Goal: Information Seeking & Learning: Check status

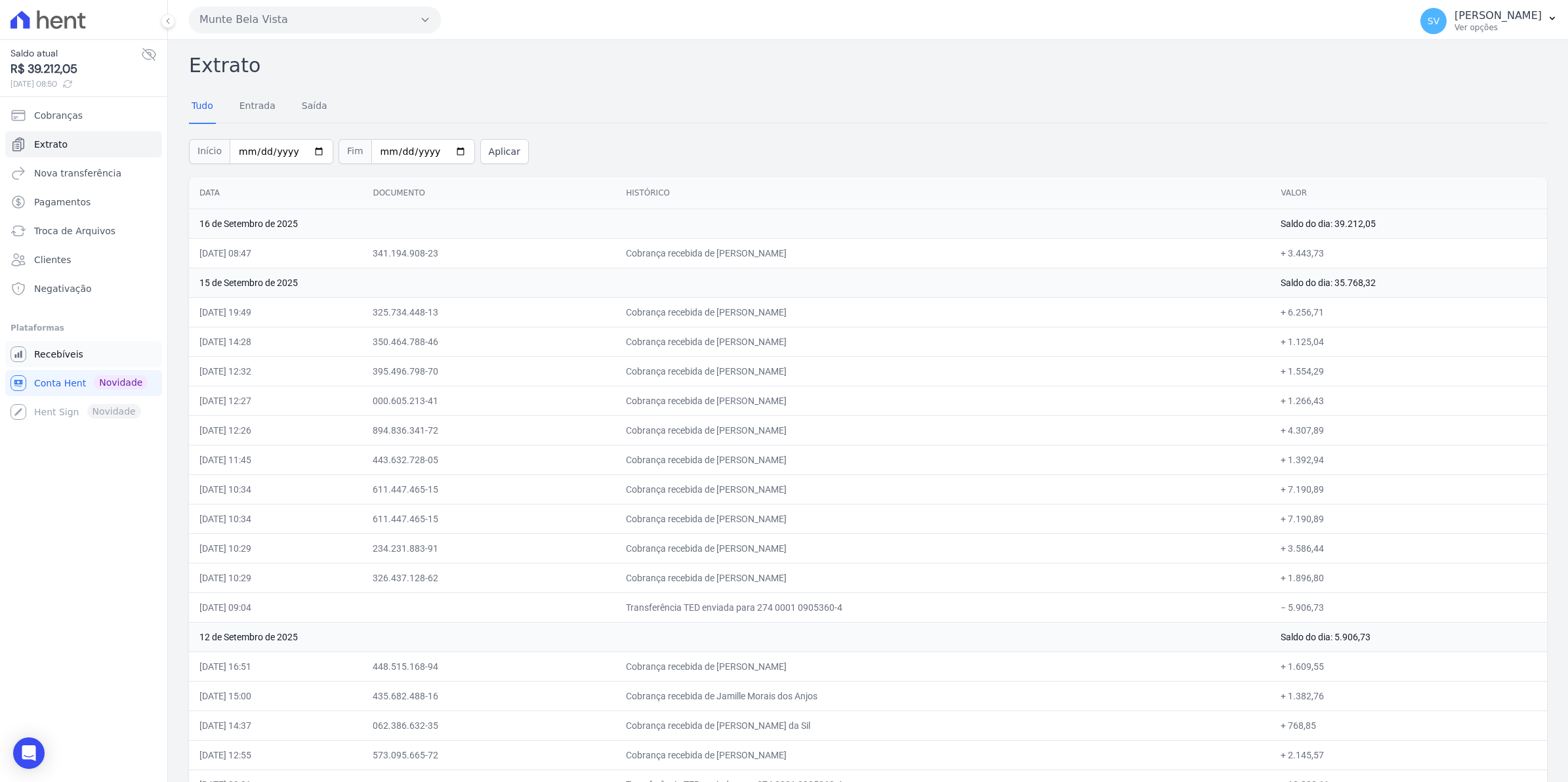
click at [60, 352] on span "Recebíveis" at bounding box center [59, 354] width 50 height 14
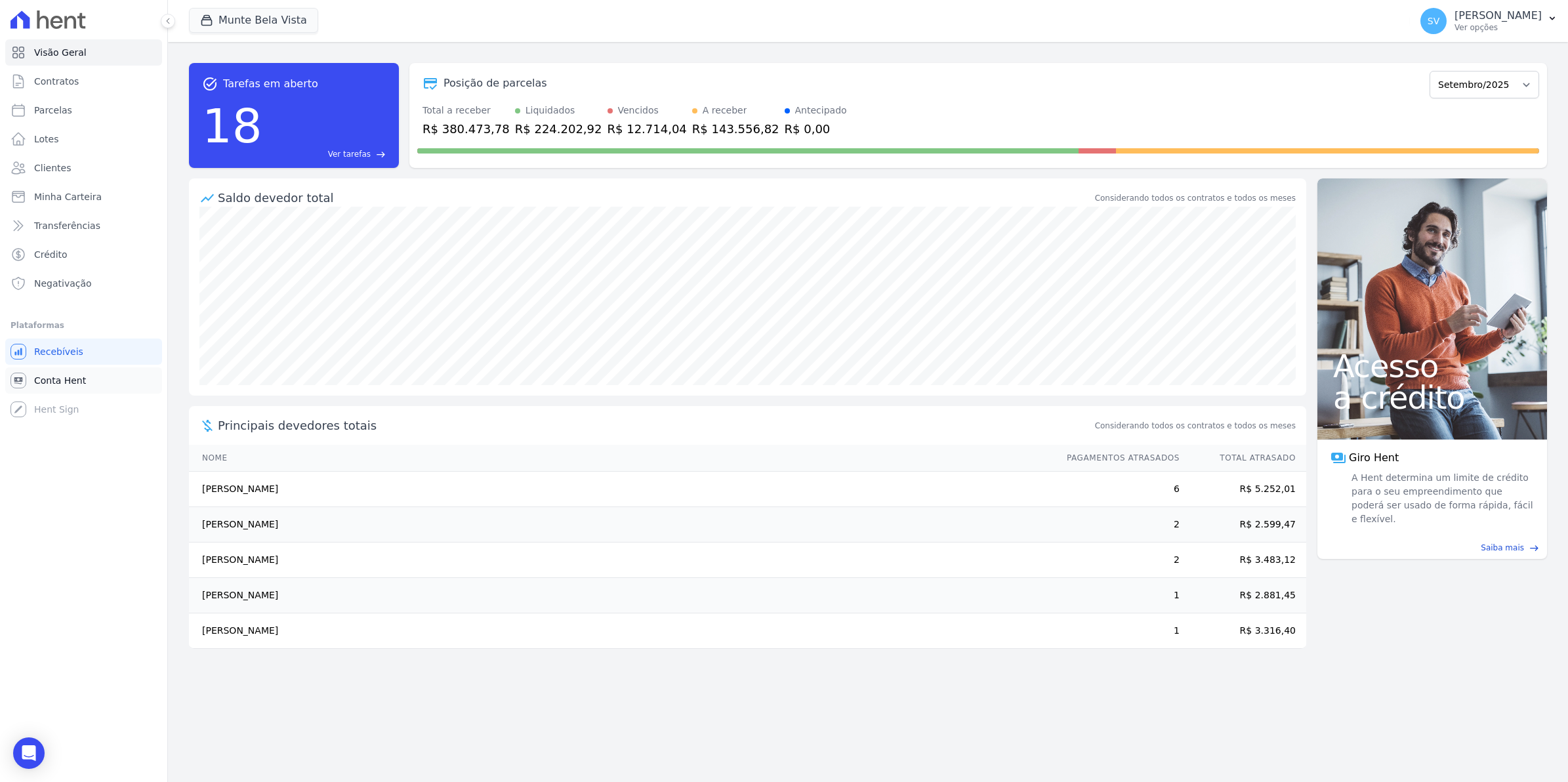
click at [44, 376] on span "Conta Hent" at bounding box center [60, 381] width 51 height 14
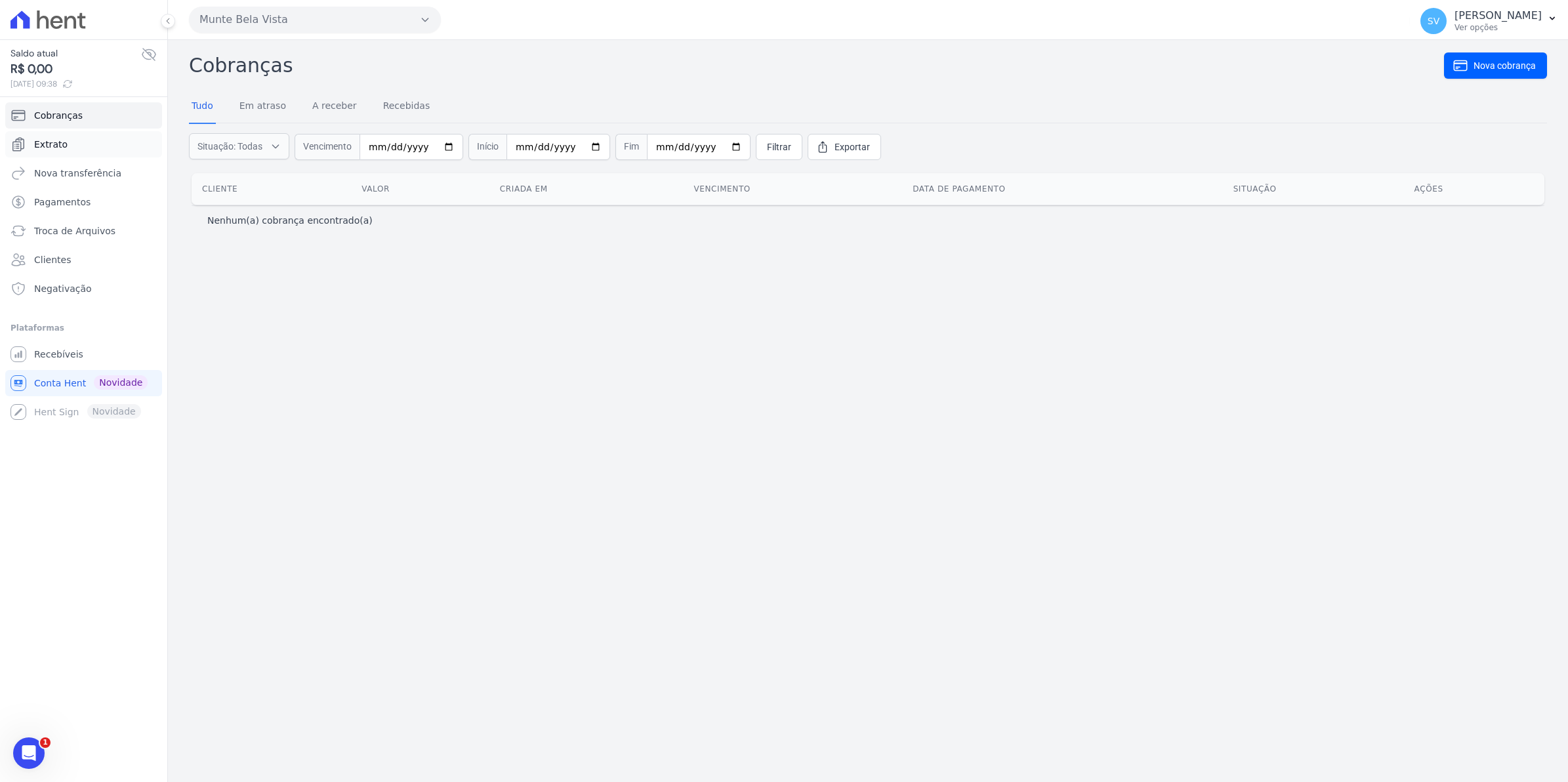
click at [44, 148] on span "Extrato" at bounding box center [51, 144] width 33 height 14
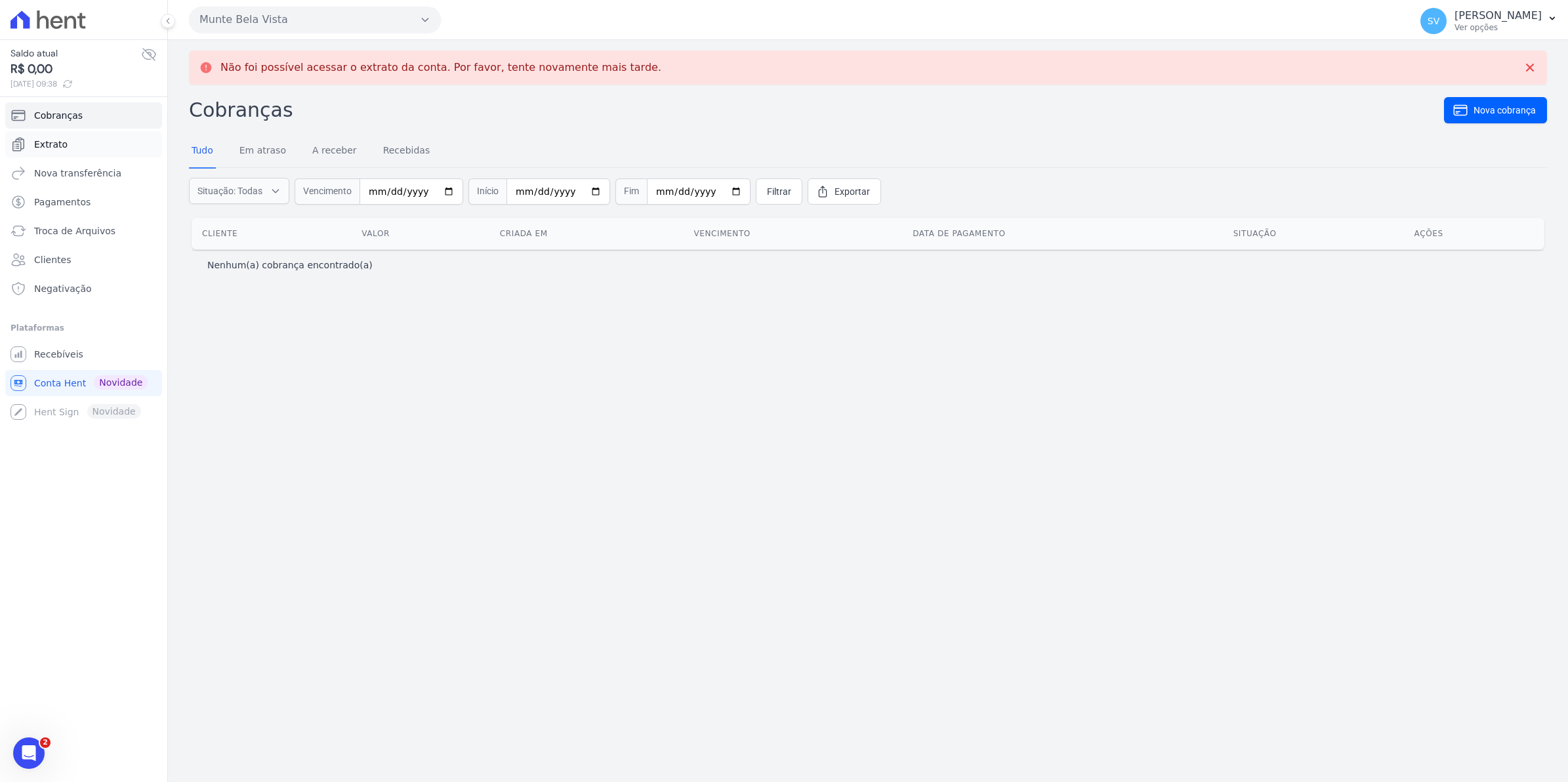
click at [50, 145] on span "Extrato" at bounding box center [51, 144] width 33 height 14
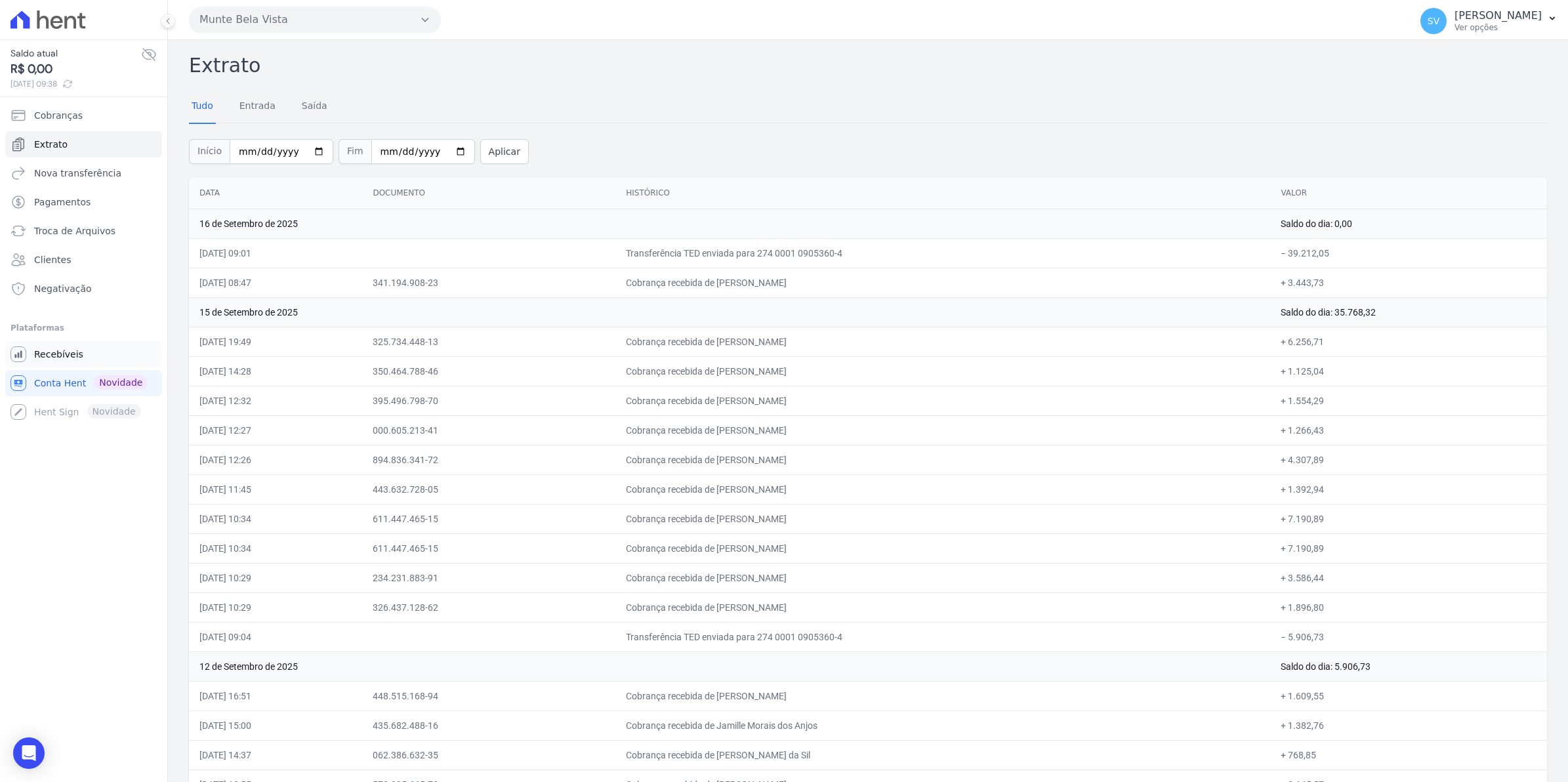
click at [69, 355] on span "Recebíveis" at bounding box center [59, 354] width 50 height 14
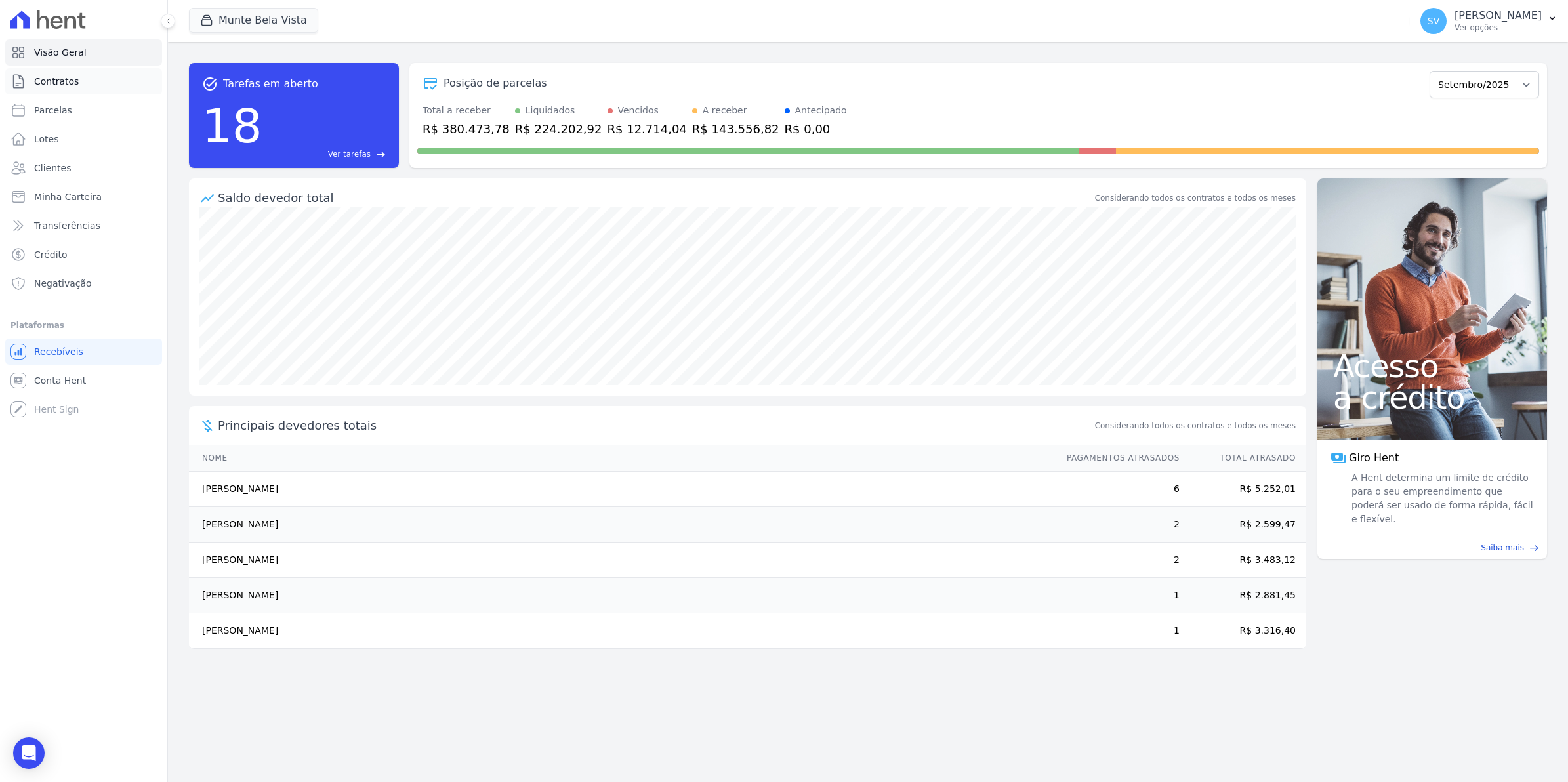
click at [47, 83] on span "Contratos" at bounding box center [56, 81] width 44 height 14
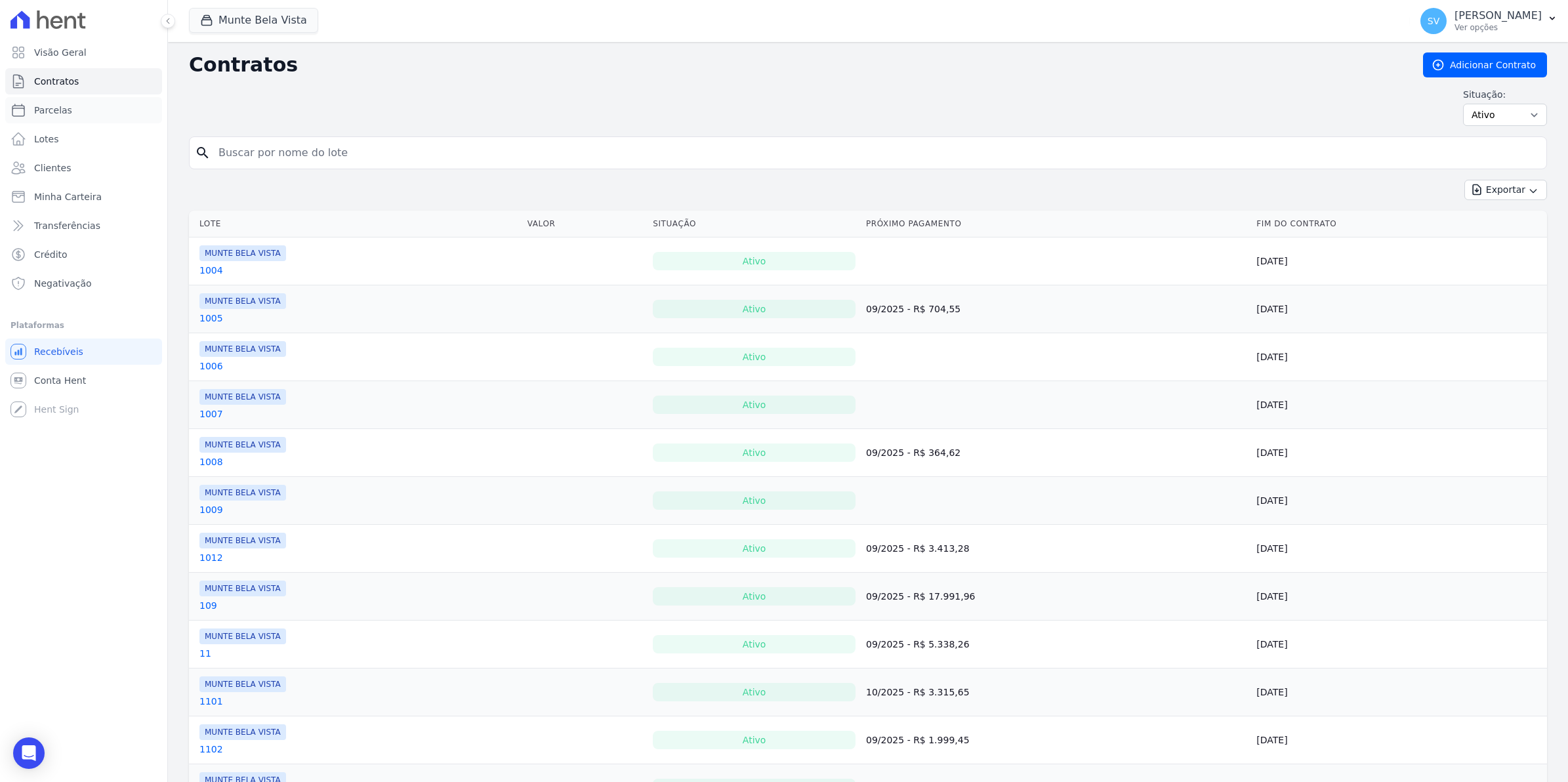
click at [72, 116] on link "Parcelas" at bounding box center [84, 110] width 157 height 26
select select
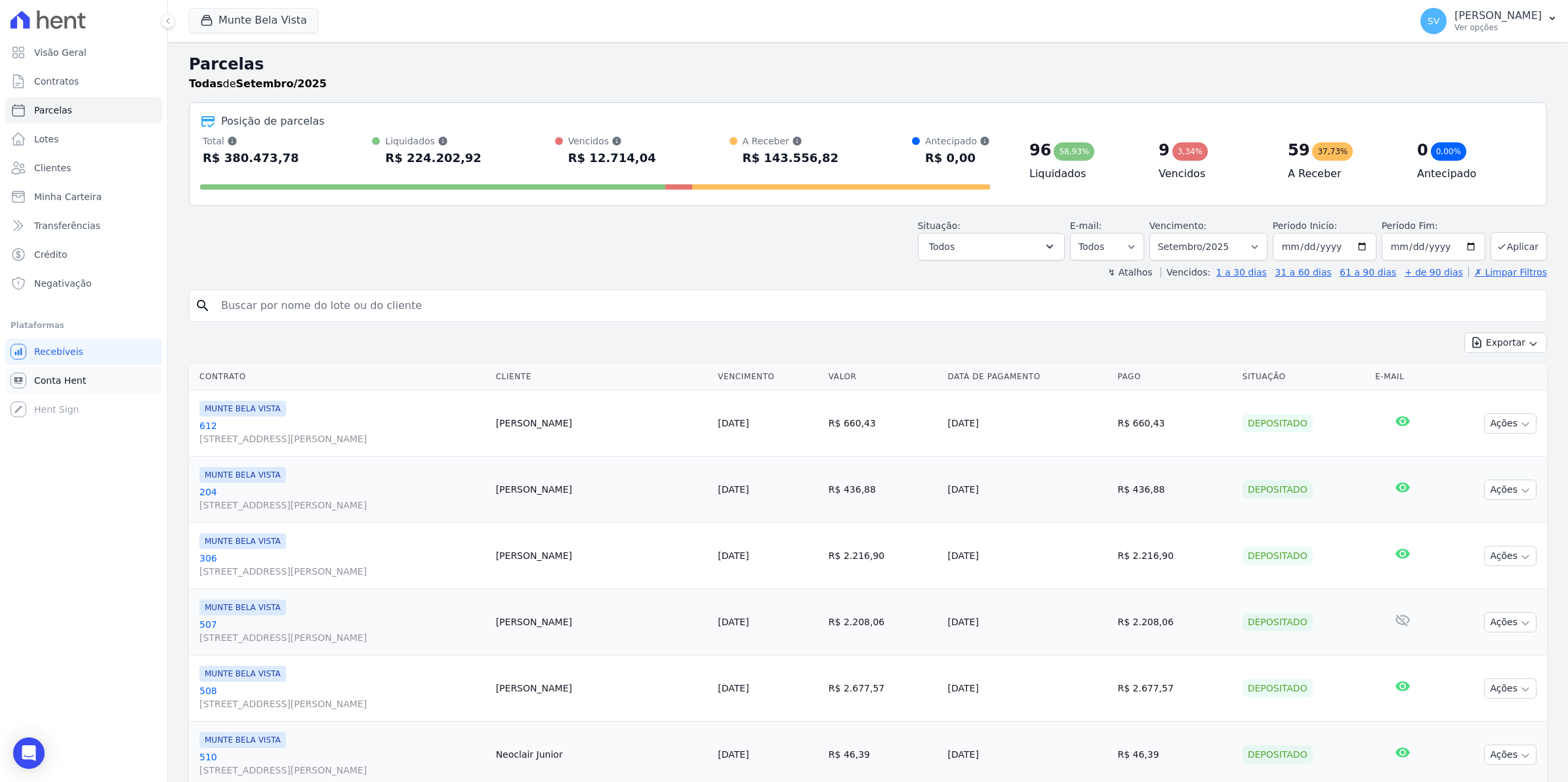
click at [32, 373] on link "Conta Hent" at bounding box center [84, 380] width 157 height 26
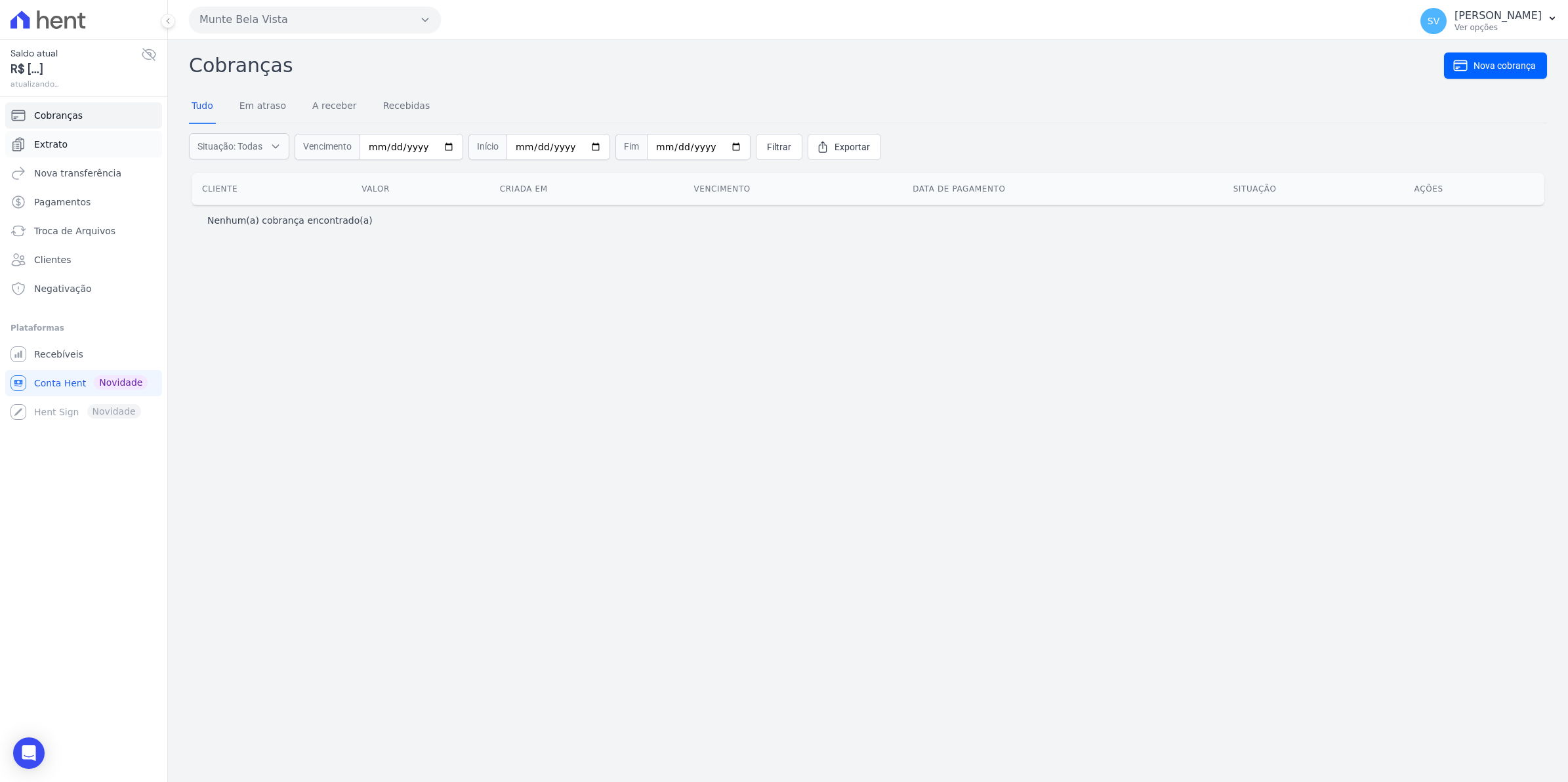
click at [69, 141] on link "Extrato" at bounding box center [84, 143] width 157 height 26
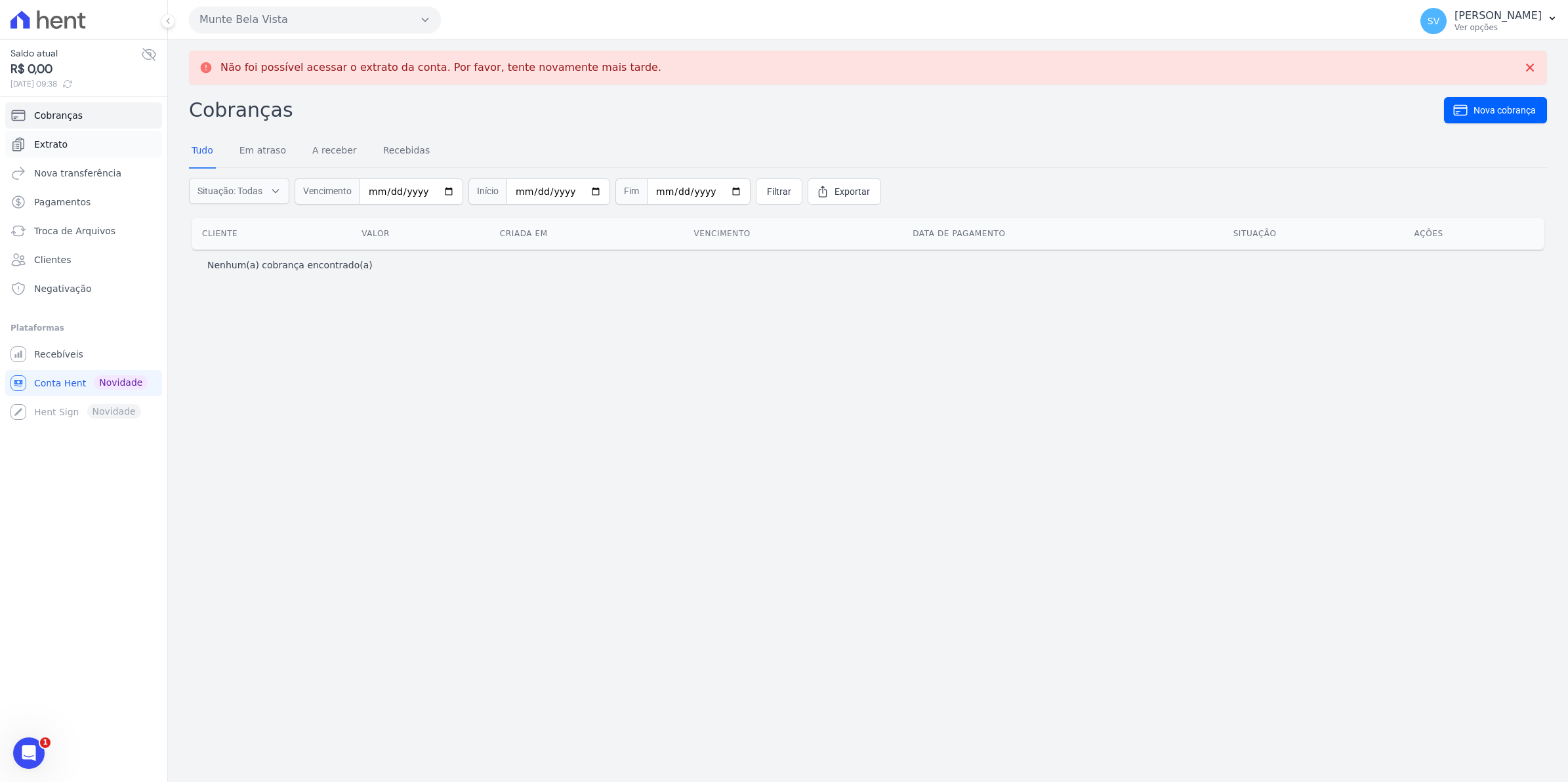
click at [60, 138] on span "Extrato" at bounding box center [51, 144] width 33 height 14
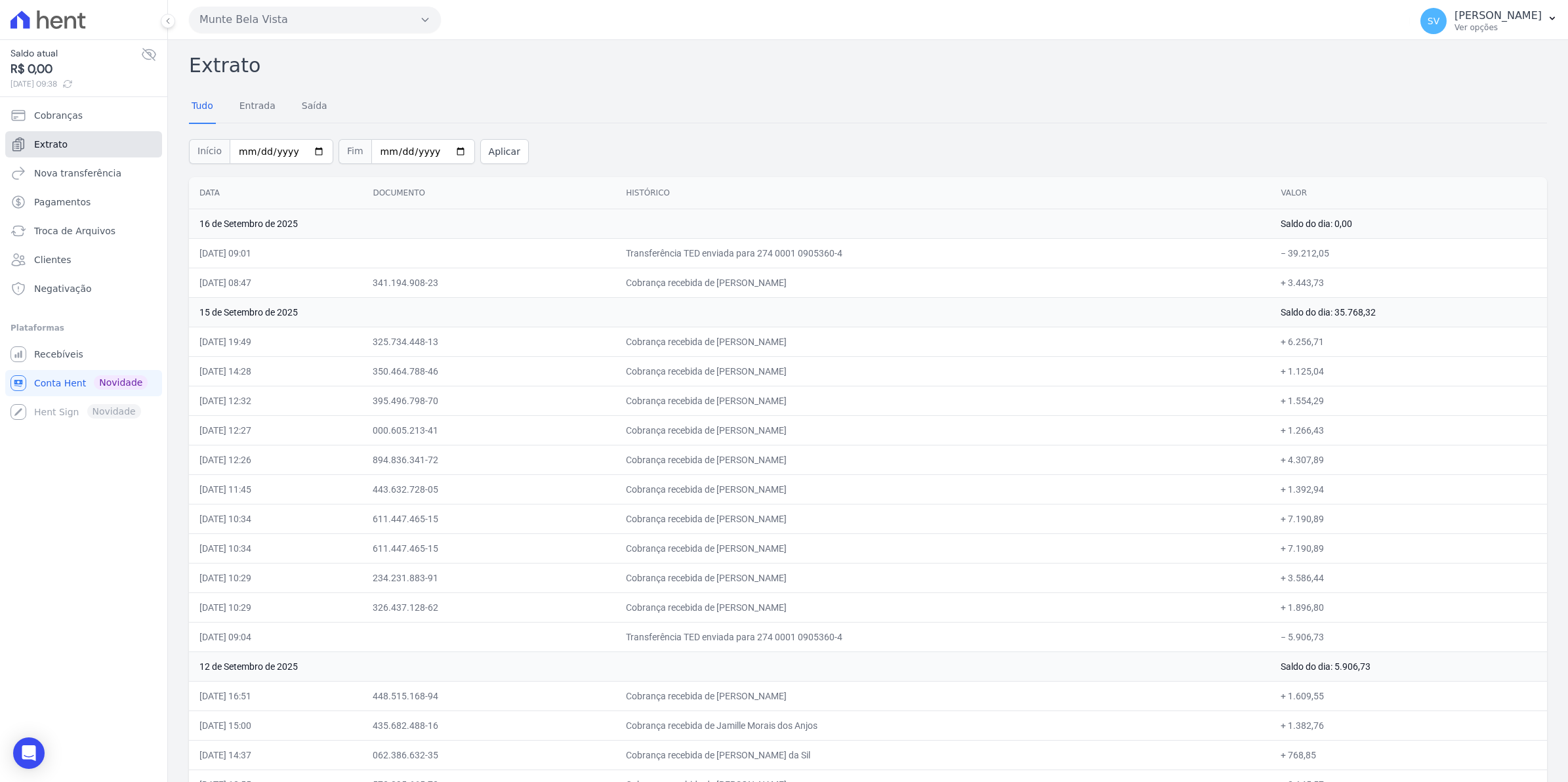
click at [69, 146] on link "Extrato" at bounding box center [84, 143] width 157 height 26
click at [50, 148] on span "Extrato" at bounding box center [51, 144] width 33 height 14
click at [60, 141] on span "Extrato" at bounding box center [51, 144] width 33 height 14
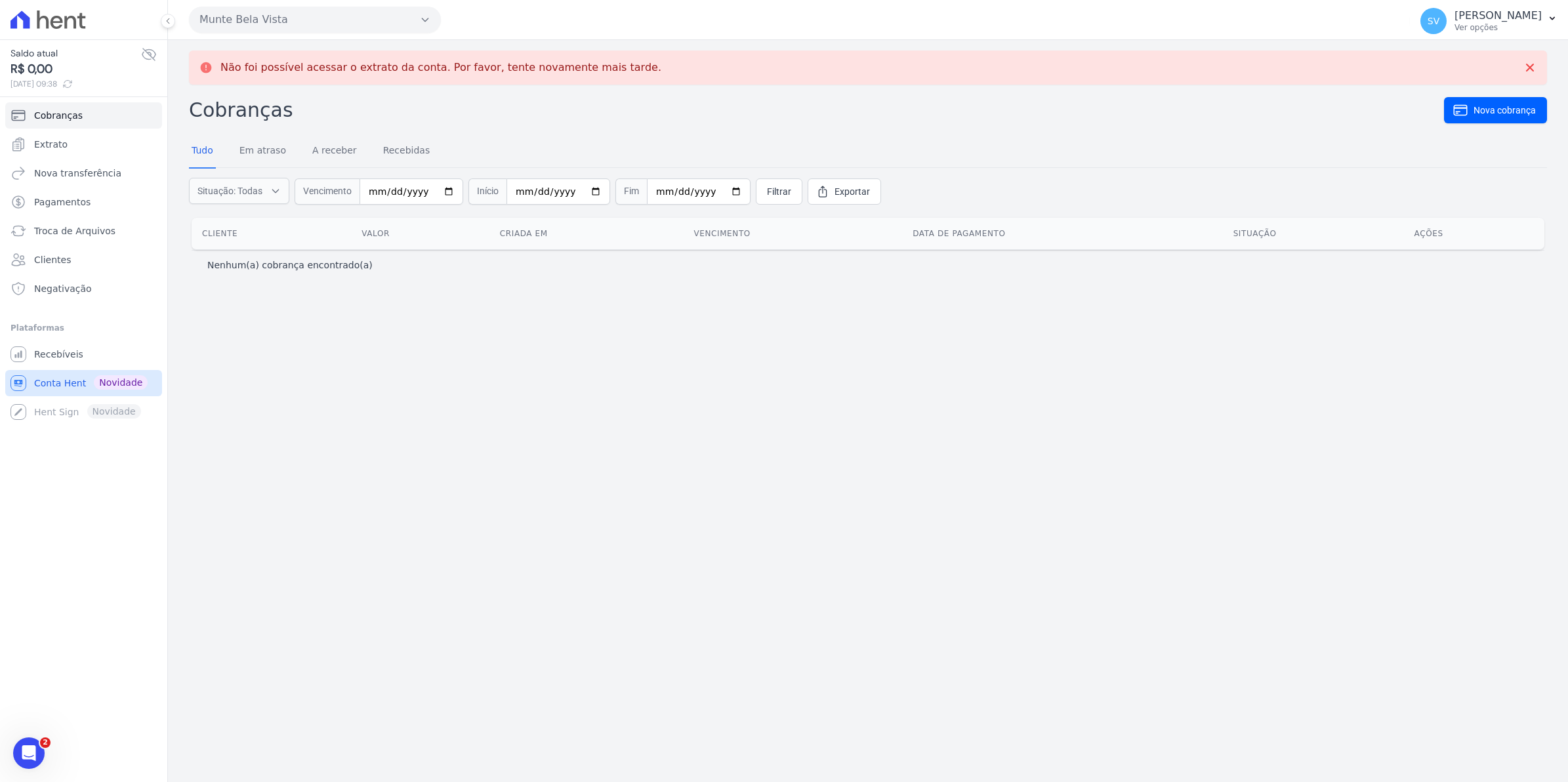
click at [40, 382] on span "Conta Hent" at bounding box center [60, 382] width 51 height 14
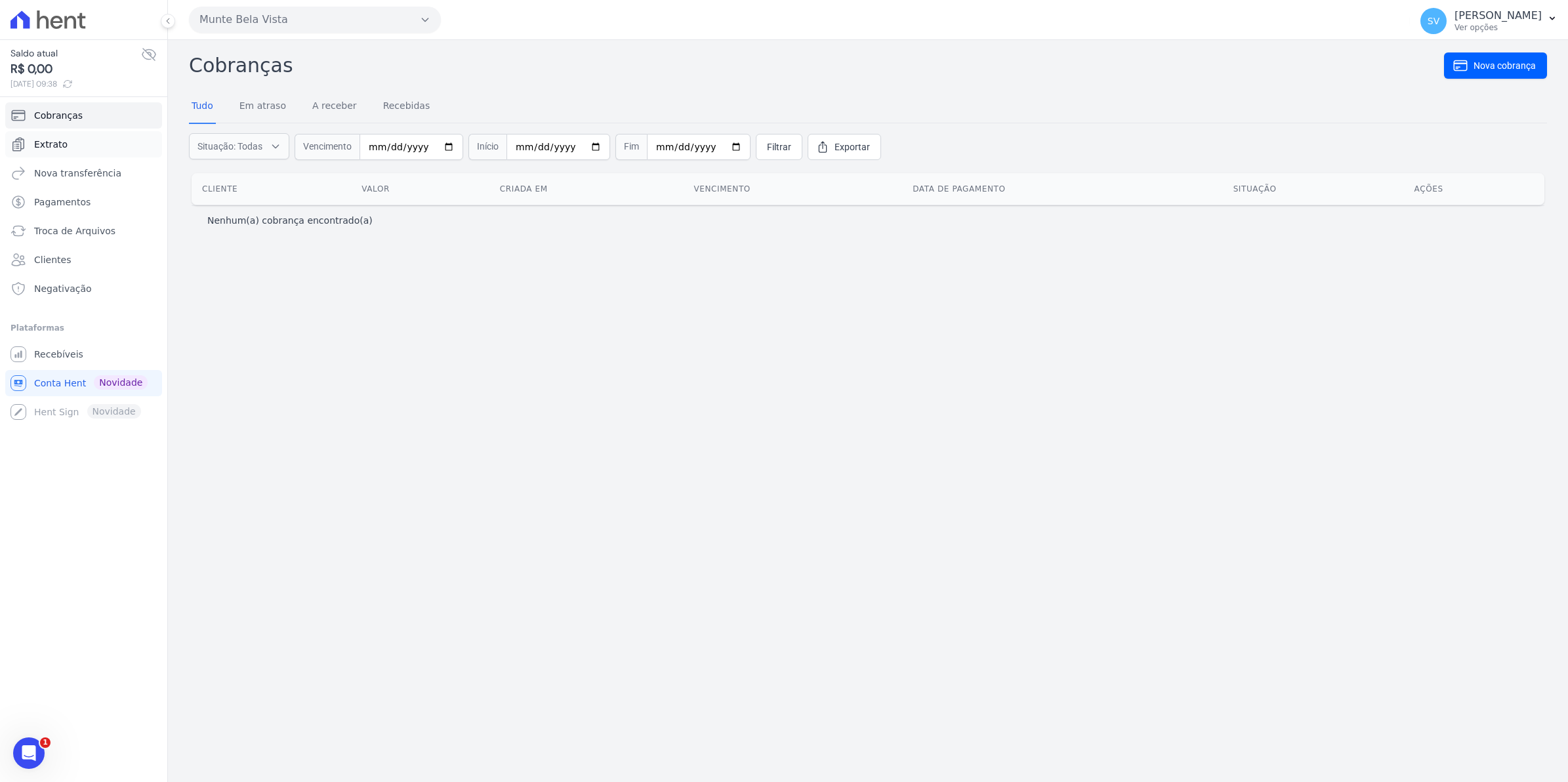
click at [50, 146] on span "Extrato" at bounding box center [51, 144] width 33 height 14
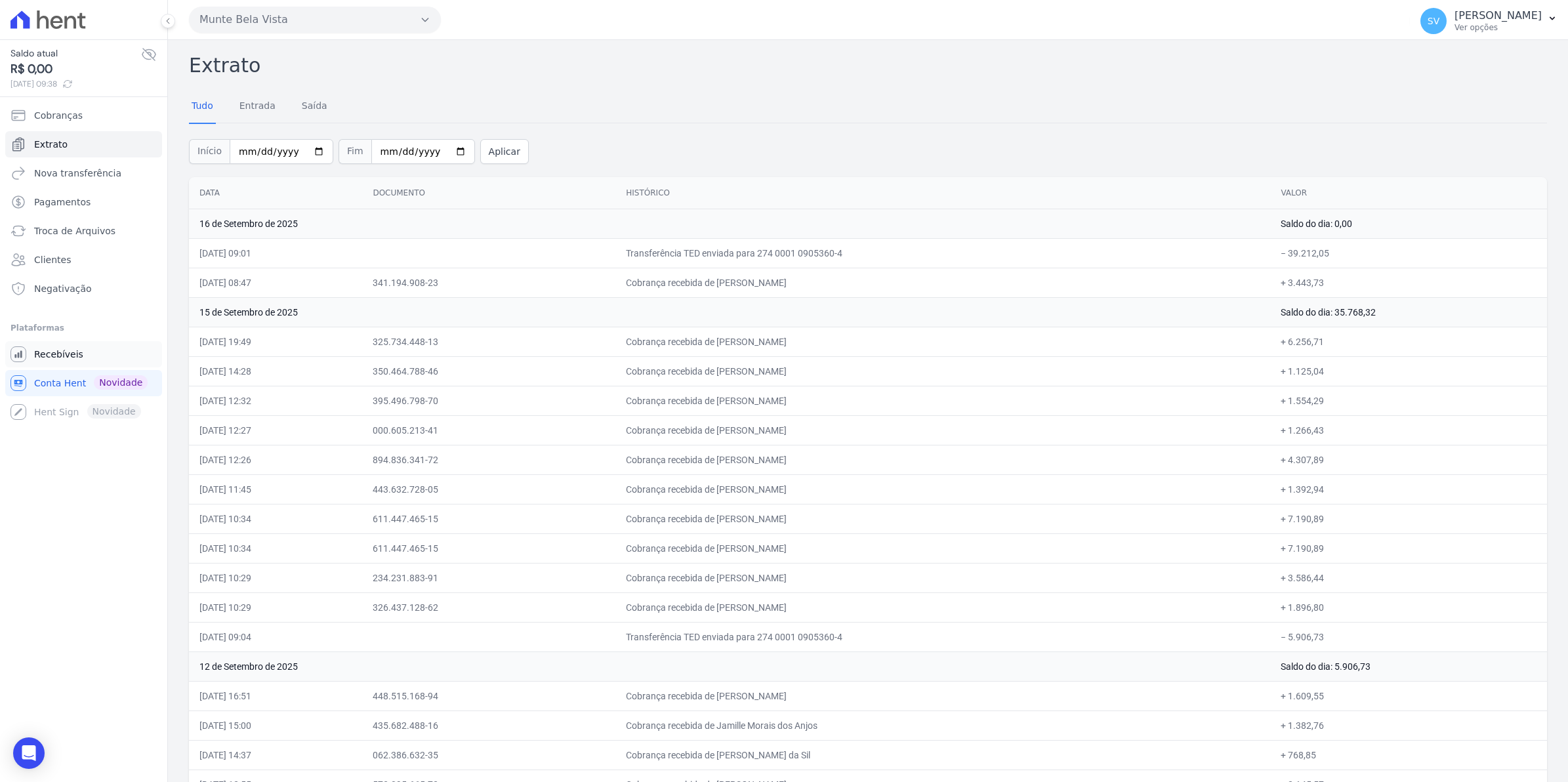
click at [48, 359] on span "Recebíveis" at bounding box center [59, 354] width 50 height 14
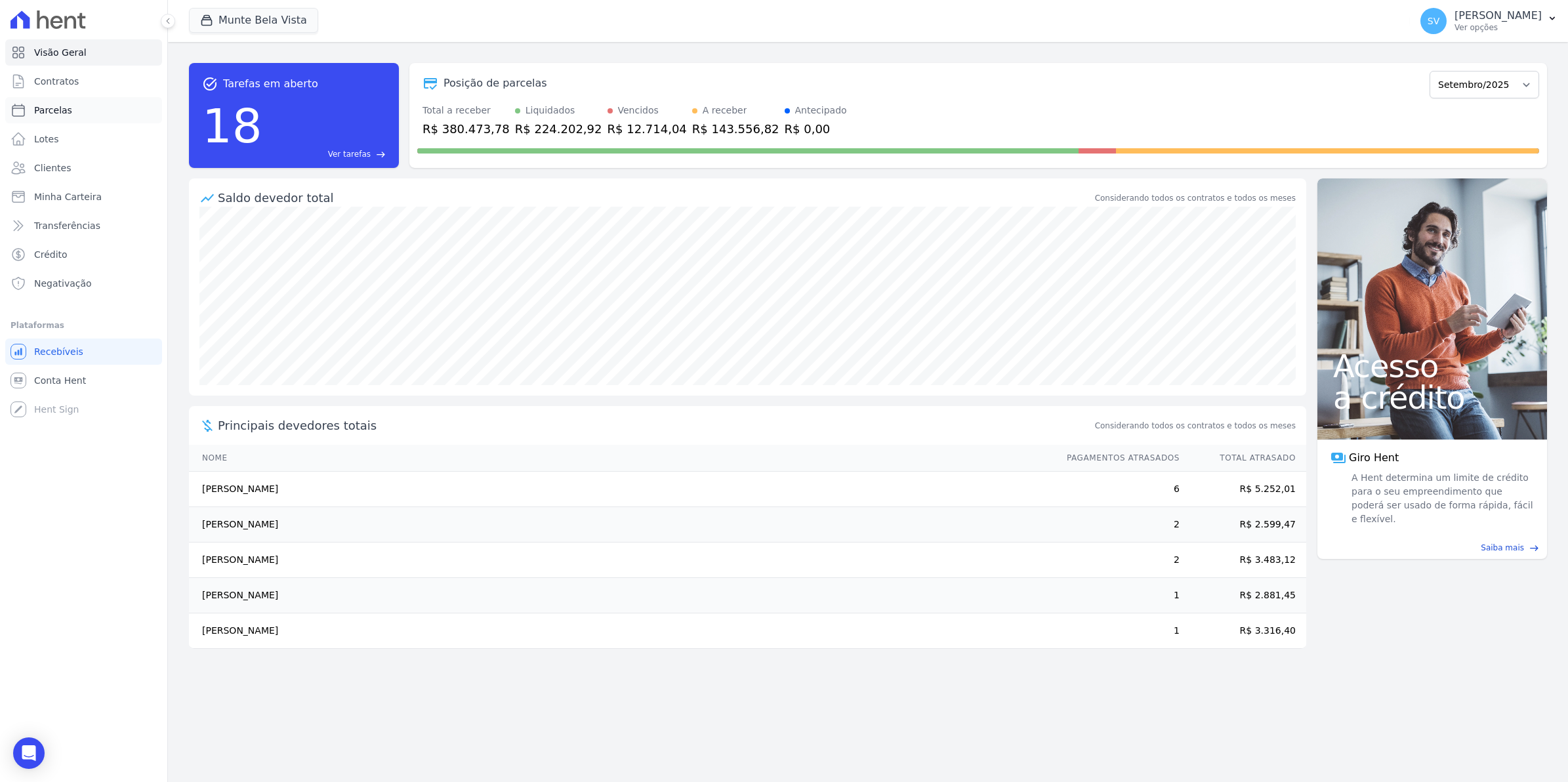
click at [43, 110] on span "Parcelas" at bounding box center [53, 110] width 38 height 14
select select
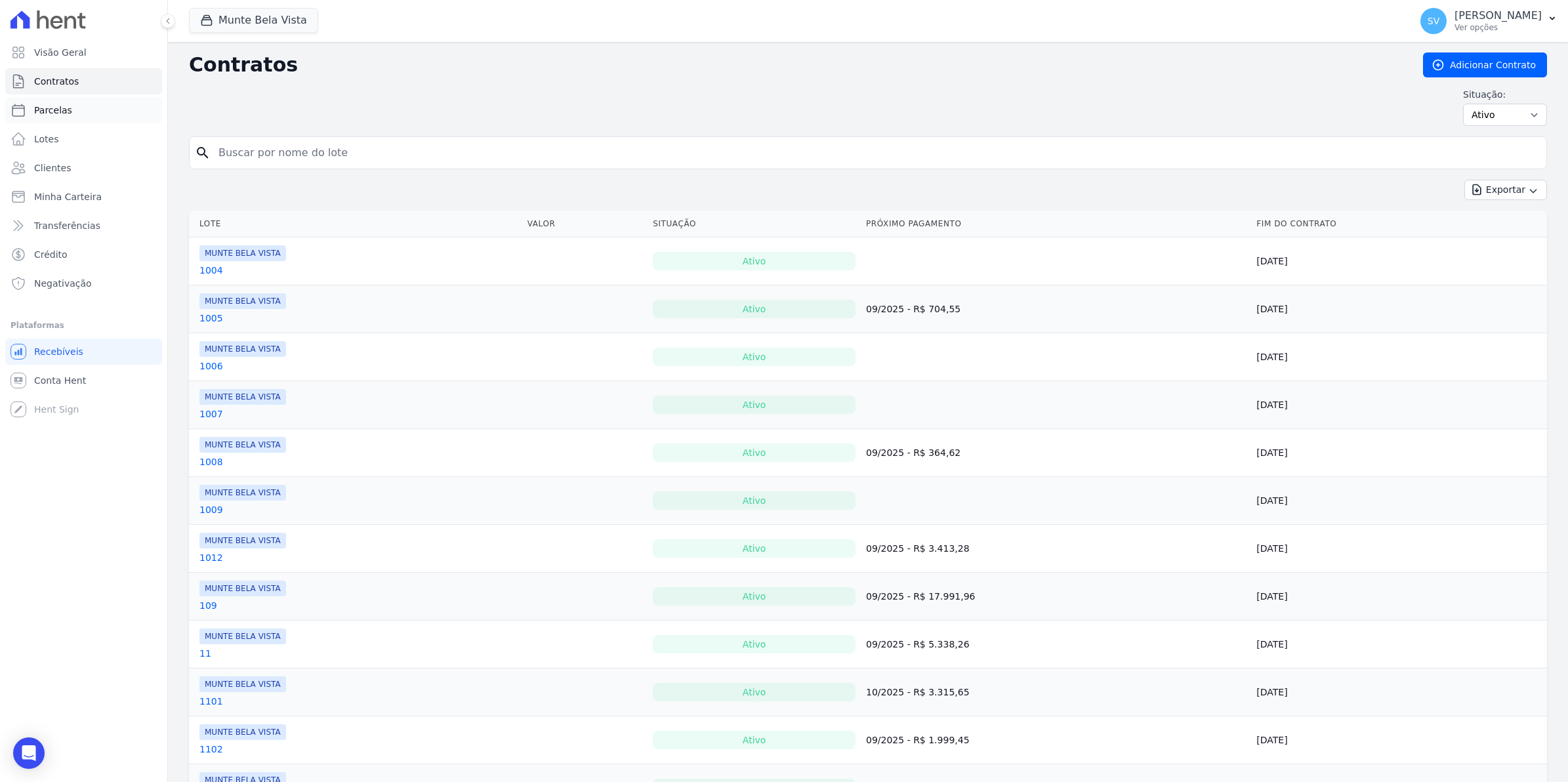
click at [56, 113] on span "Parcelas" at bounding box center [53, 110] width 38 height 14
select select
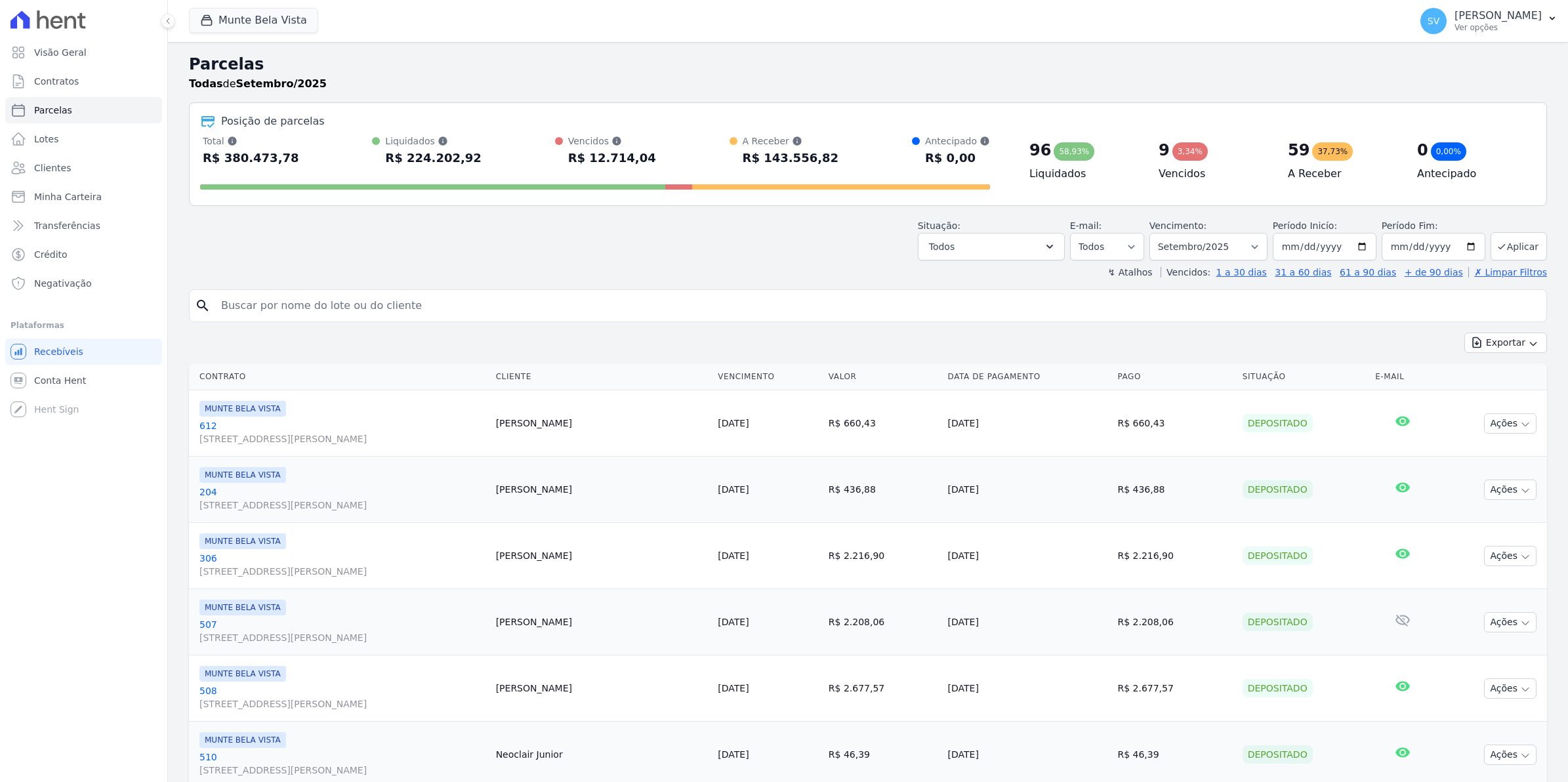
select select
click at [232, 305] on input "search" at bounding box center [877, 305] width 1328 height 26
click at [302, 253] on div "Situação: Agendado Em Aberto Pago Processando Cancelado Vencido Transferindo De…" at bounding box center [868, 237] width 1359 height 47
click at [44, 83] on span "Contratos" at bounding box center [56, 81] width 44 height 14
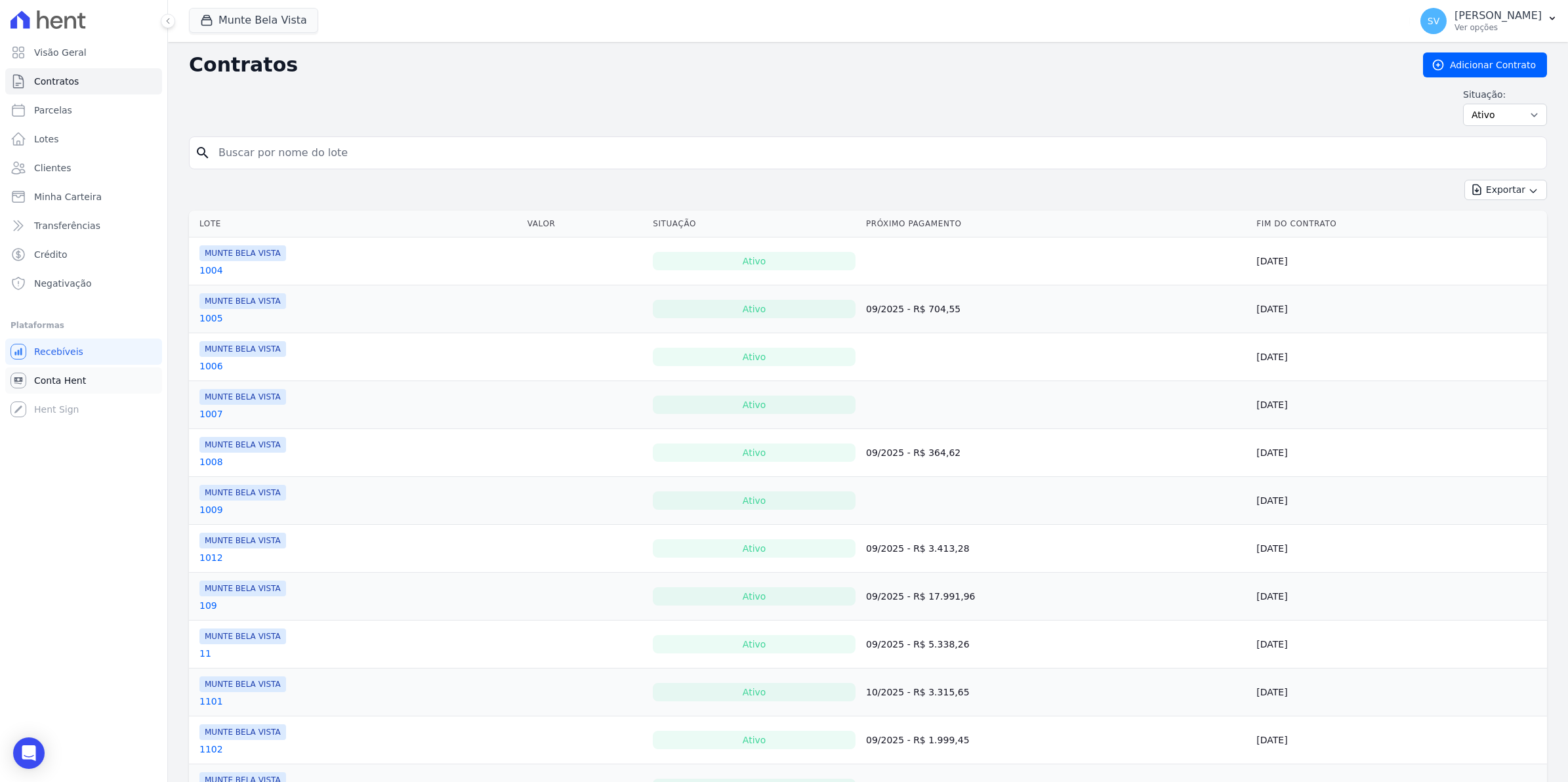
click at [40, 382] on span "Conta Hent" at bounding box center [60, 381] width 51 height 14
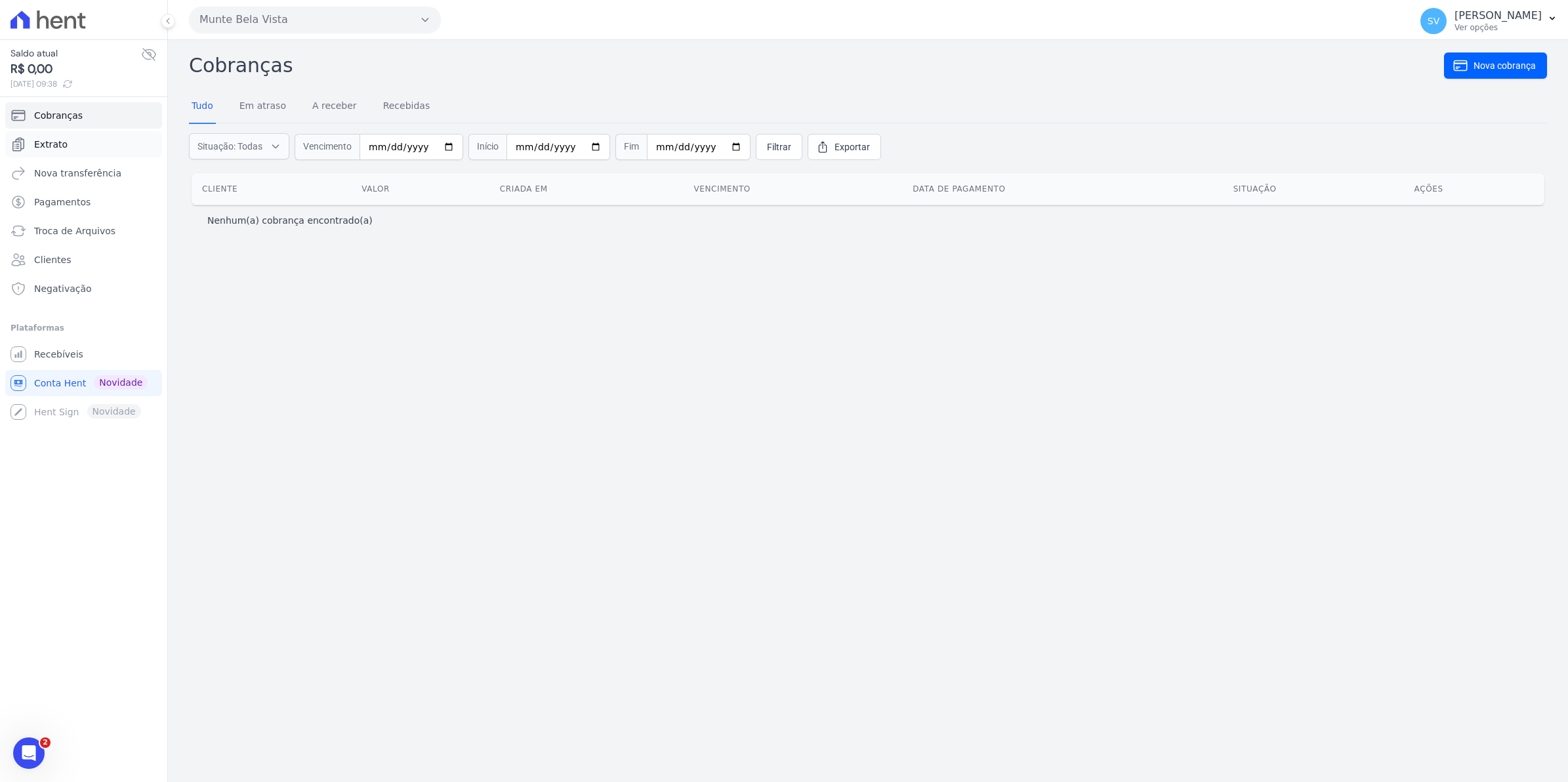
click at [40, 141] on span "Extrato" at bounding box center [51, 144] width 33 height 14
click at [46, 142] on span "Extrato" at bounding box center [51, 144] width 33 height 14
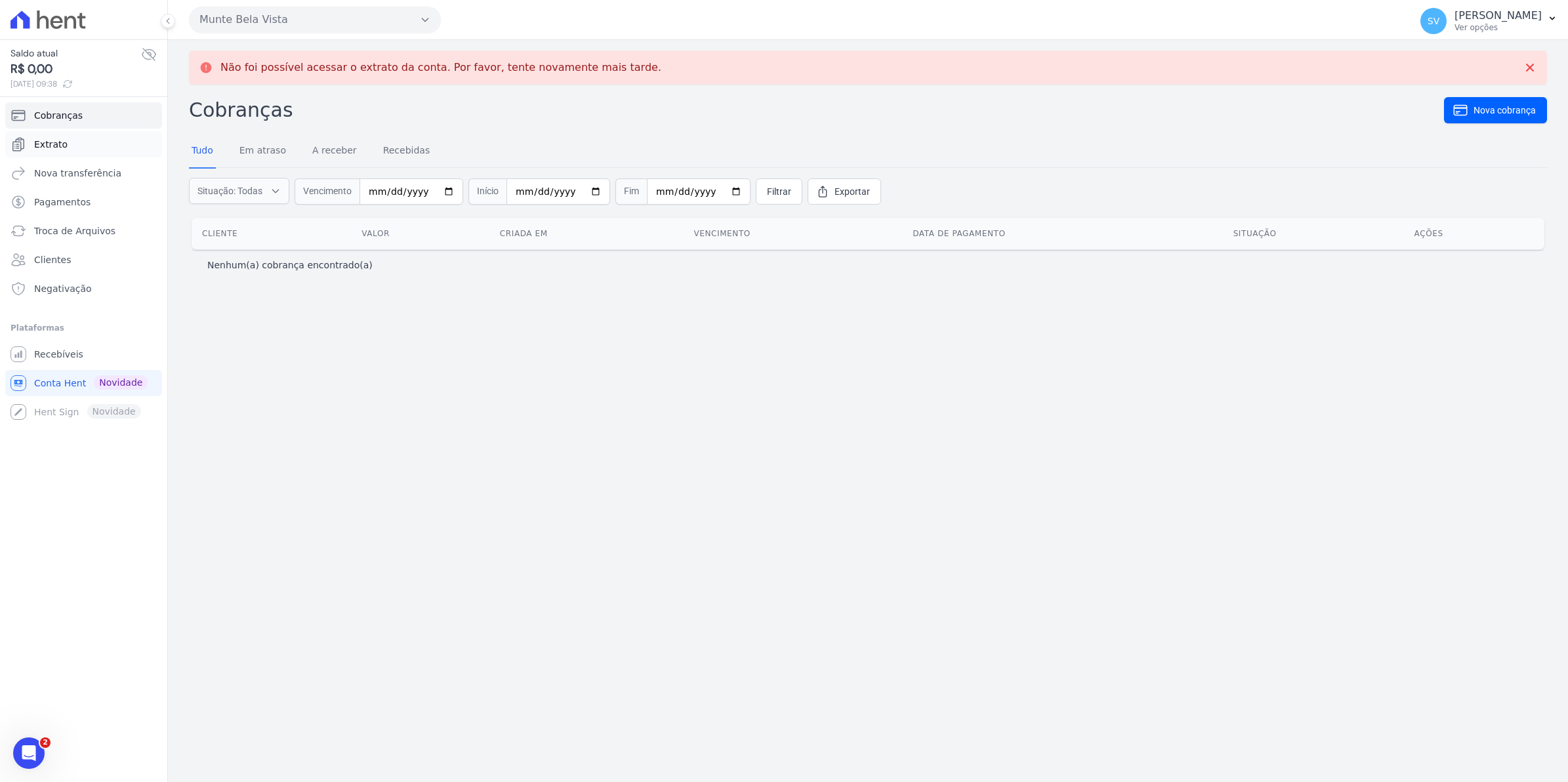
click at [67, 150] on link "Extrato" at bounding box center [84, 143] width 157 height 26
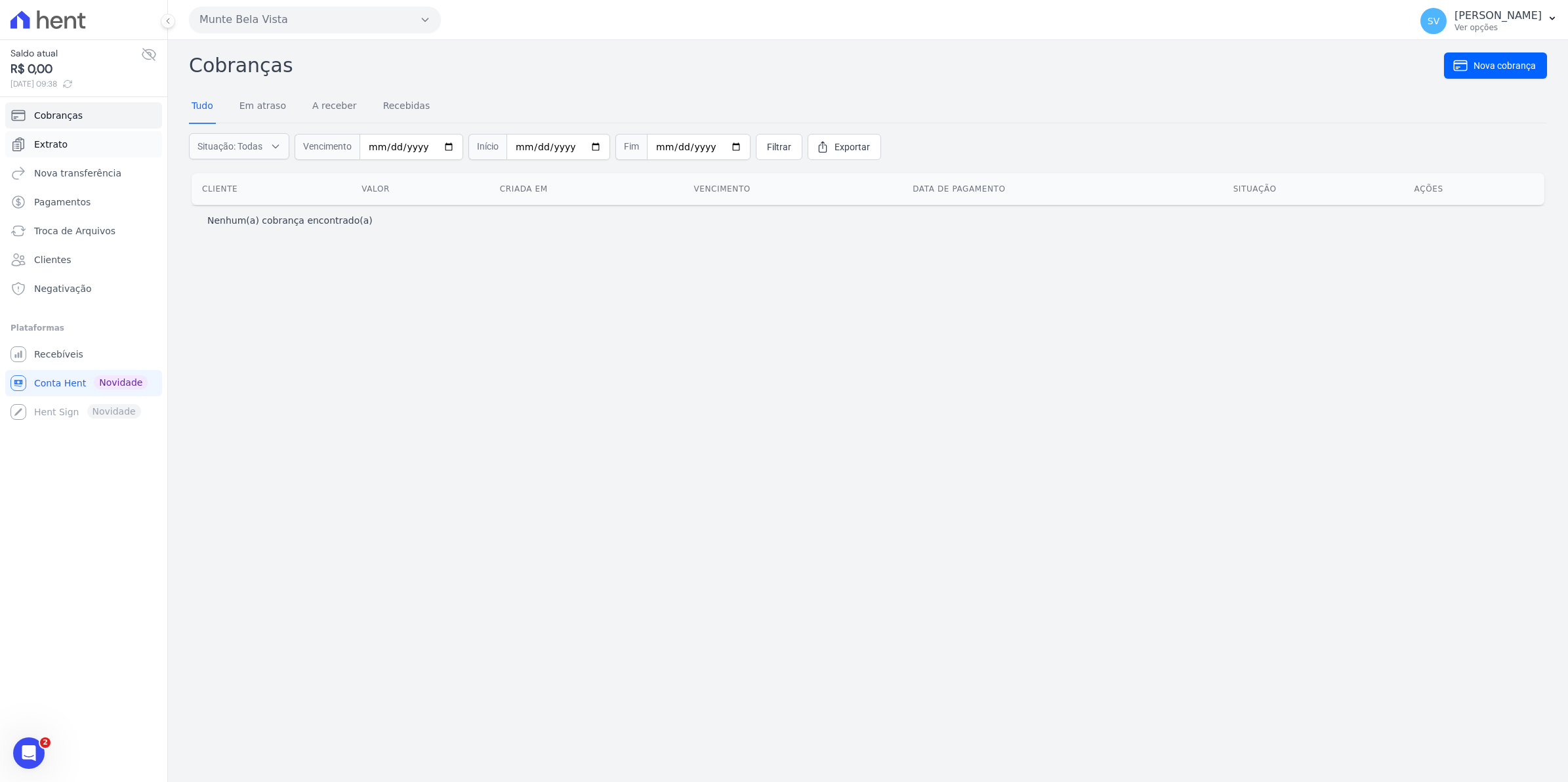
click at [47, 138] on span "Extrato" at bounding box center [51, 144] width 33 height 14
click at [60, 364] on link "Recebíveis" at bounding box center [84, 354] width 157 height 26
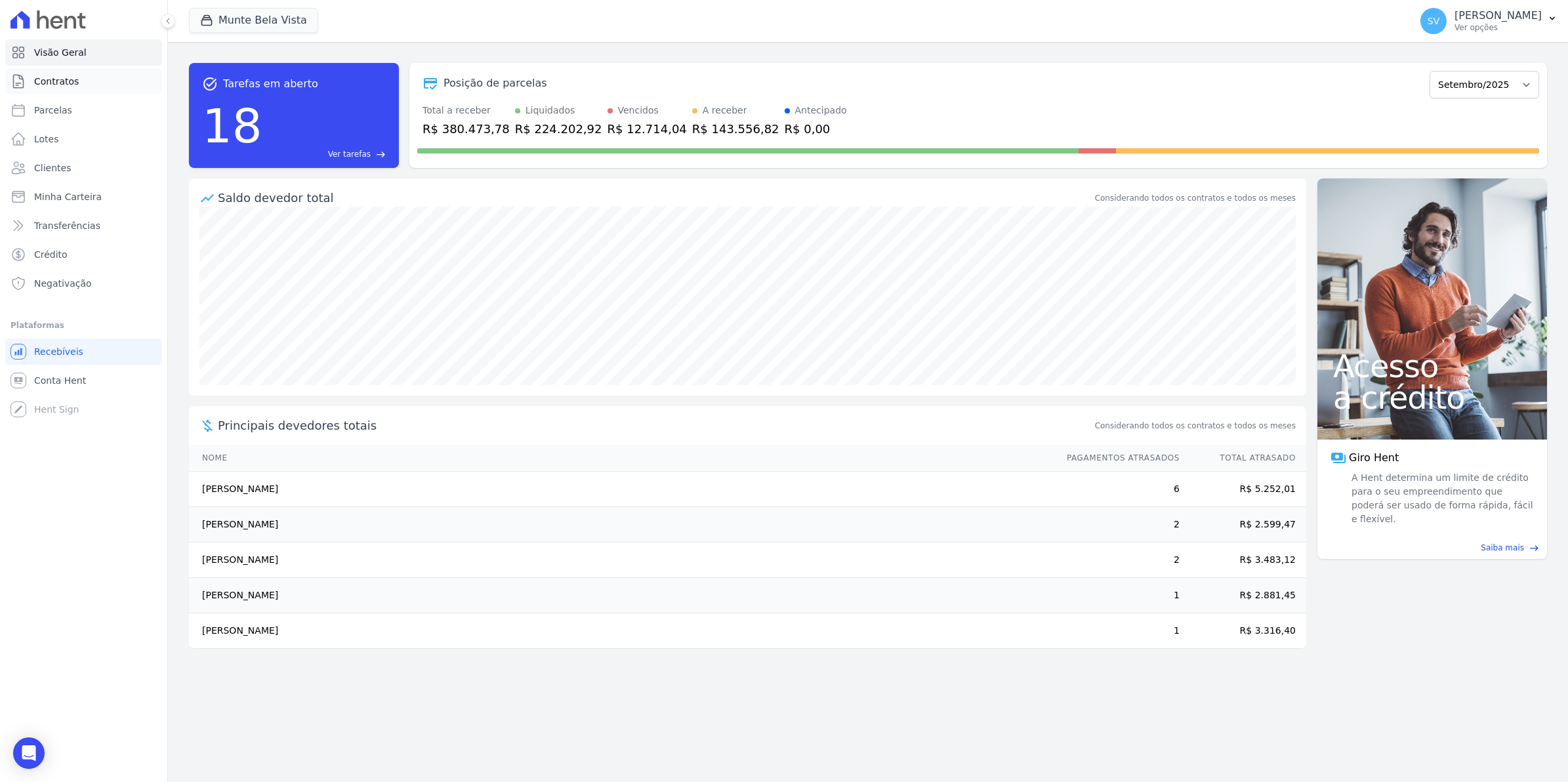
click at [66, 87] on span "Contratos" at bounding box center [56, 81] width 44 height 14
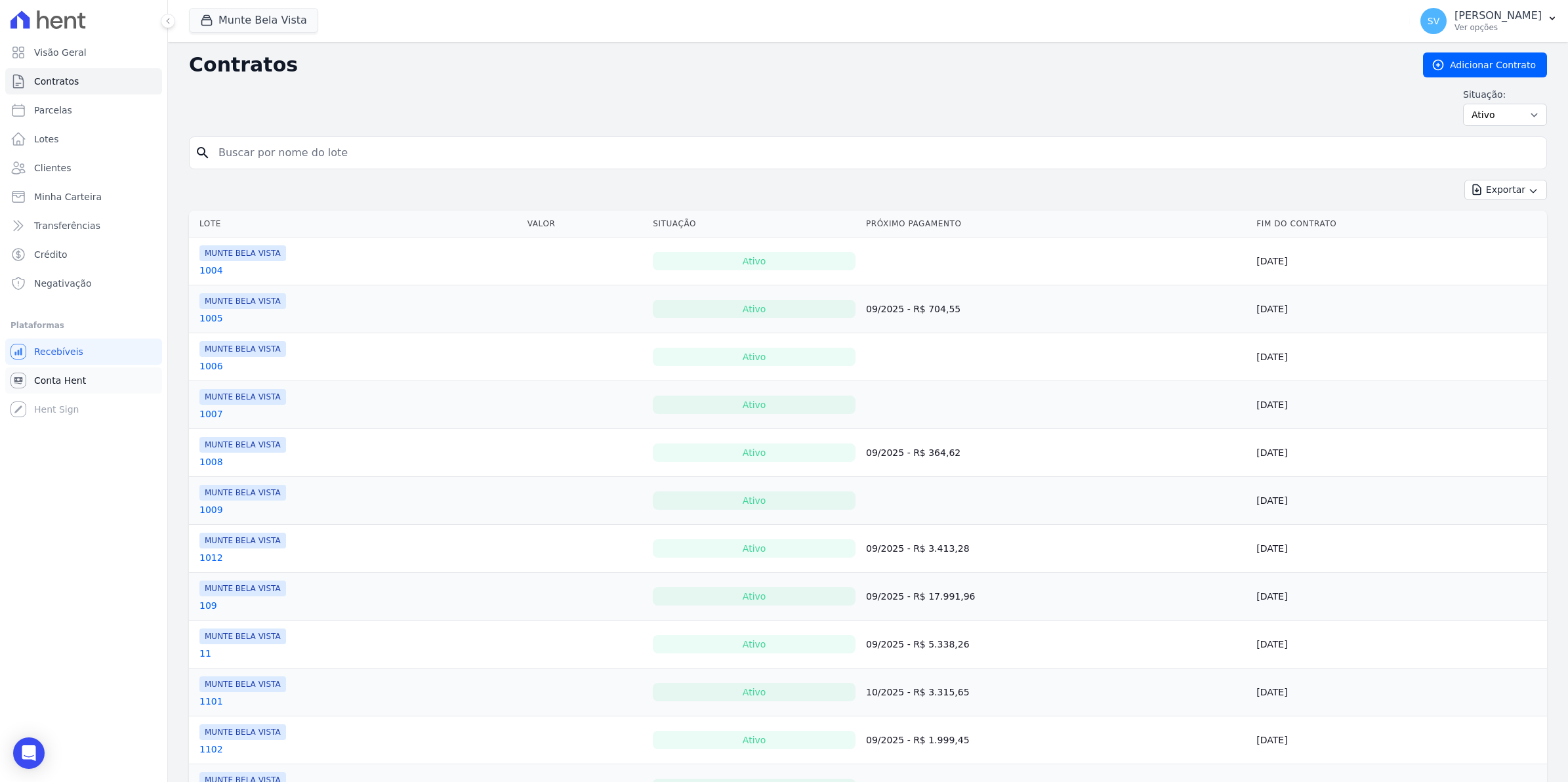
click at [76, 382] on span "Conta Hent" at bounding box center [60, 381] width 51 height 14
